Goal: Task Accomplishment & Management: Complete application form

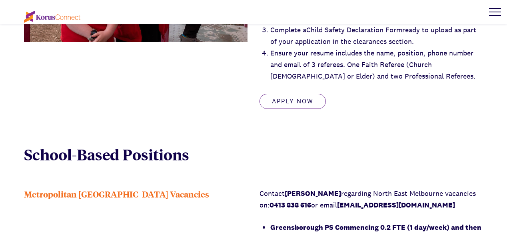
scroll to position [480, 0]
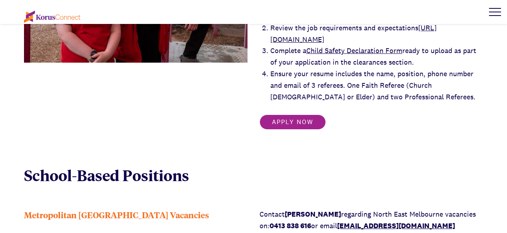
click at [297, 130] on link "Apply Now" at bounding box center [292, 122] width 66 height 15
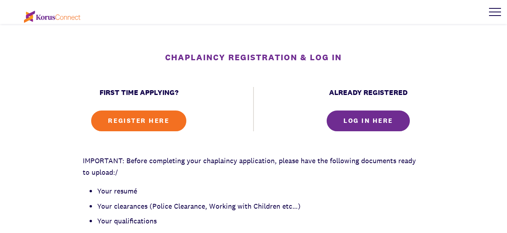
scroll to position [272, 0]
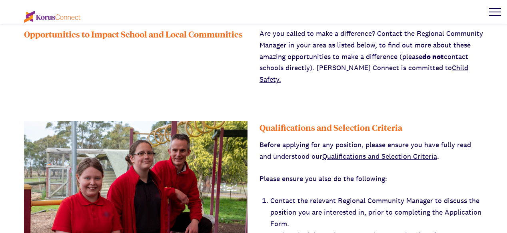
scroll to position [480, 0]
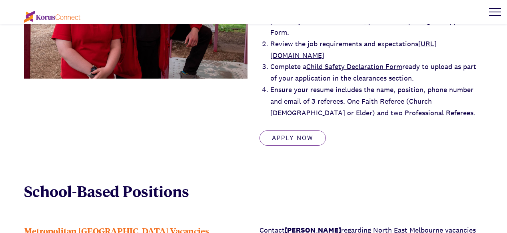
scroll to position [480, 0]
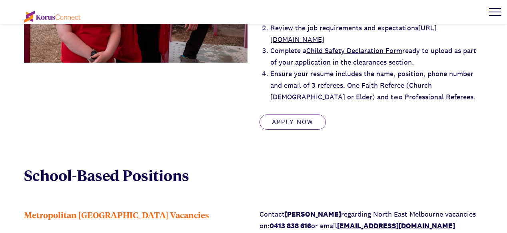
click at [386, 68] on li "Complete a Child Safety Declaration Form ready to upload as part of your applic…" at bounding box center [376, 56] width 213 height 23
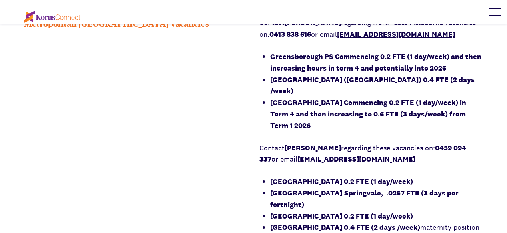
click at [386, 73] on strong "Greensborough PS Commencing 0.2 FTE (1 day/week) and then increasing hours in t…" at bounding box center [375, 62] width 211 height 21
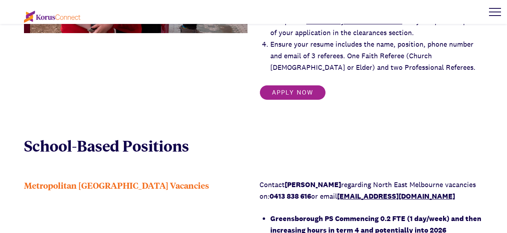
scroll to position [528, 0]
